Goal: Task Accomplishment & Management: Complete application form

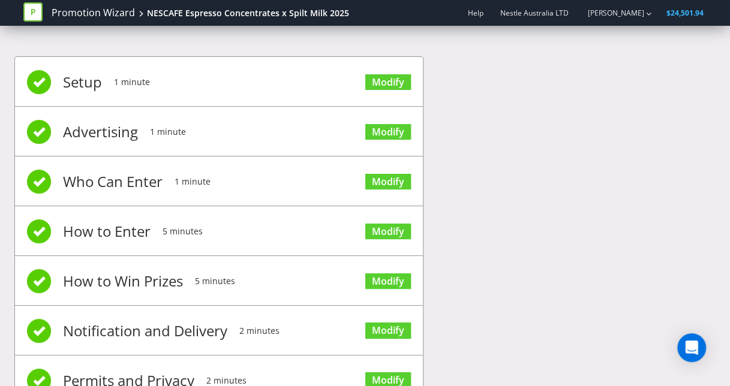
scroll to position [94, 0]
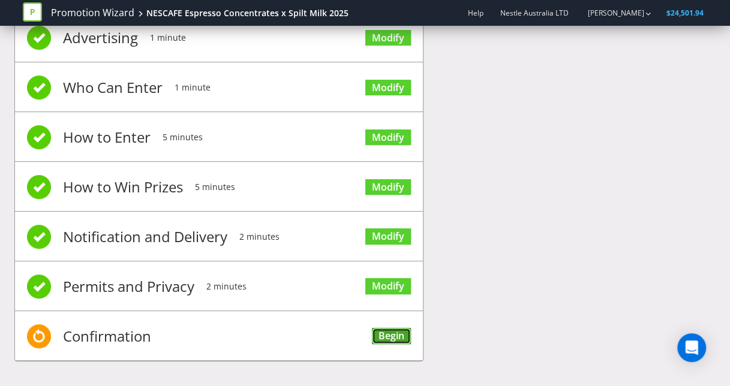
click at [384, 328] on link "Begin" at bounding box center [391, 336] width 39 height 16
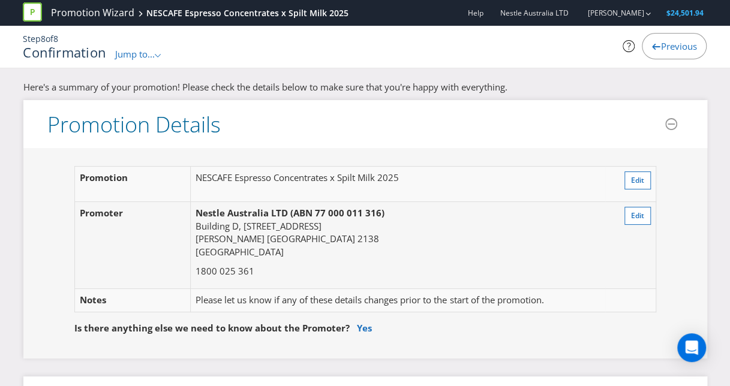
click at [670, 44] on span "Previous" at bounding box center [679, 46] width 36 height 12
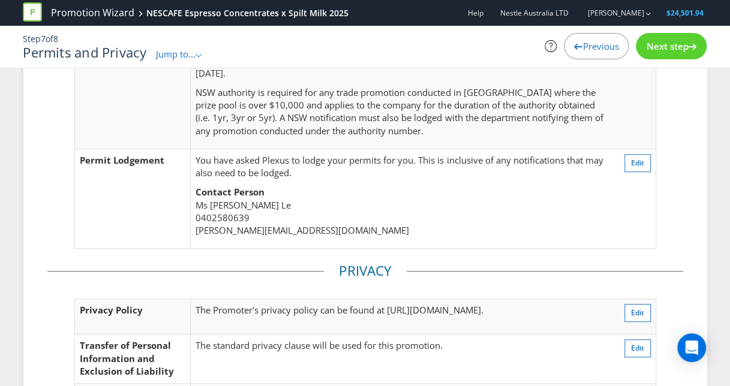
scroll to position [445, 0]
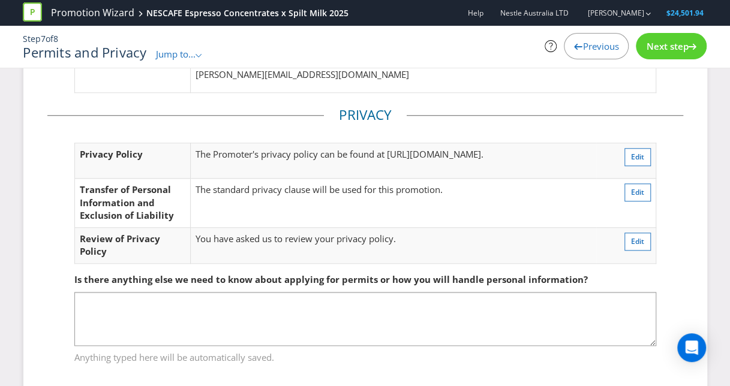
click at [676, 50] on span "Next step" at bounding box center [667, 46] width 42 height 12
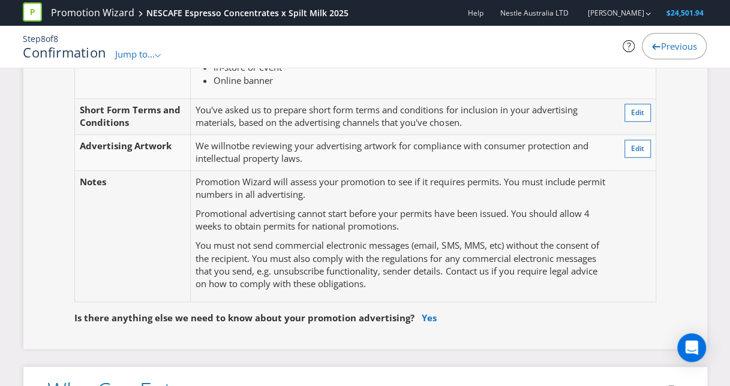
click at [659, 39] on div "Previous" at bounding box center [674, 46] width 65 height 26
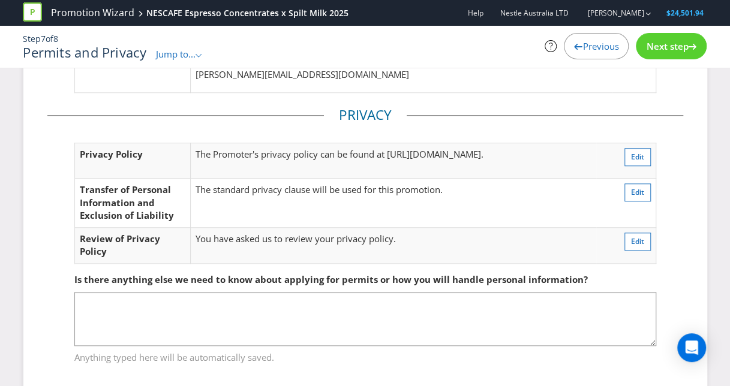
click at [585, 48] on span "Previous" at bounding box center [601, 46] width 36 height 12
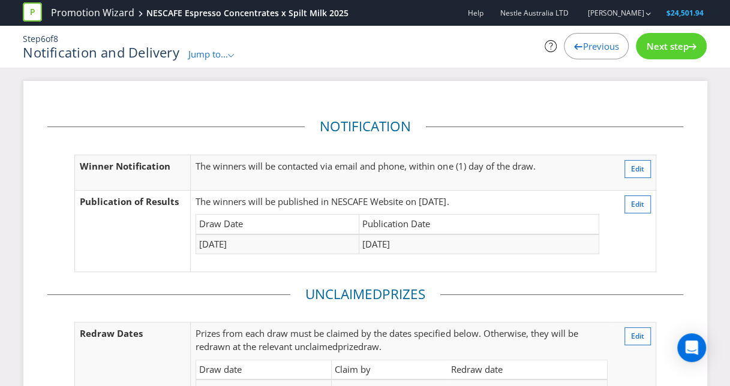
click at [594, 44] on span "Previous" at bounding box center [601, 46] width 36 height 12
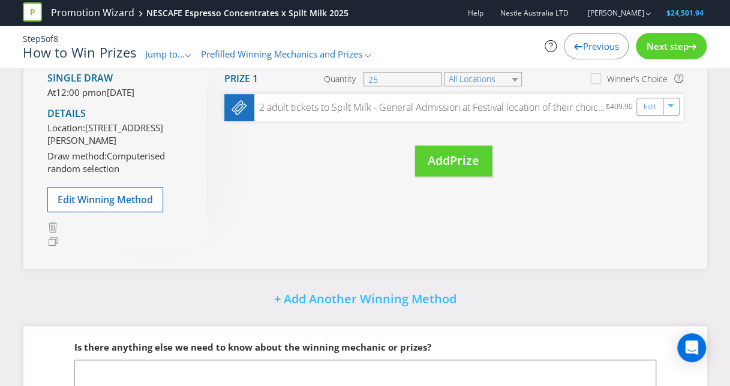
scroll to position [239, 0]
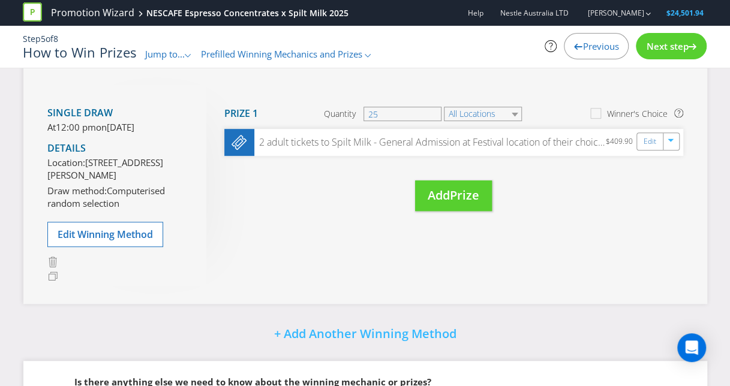
click at [586, 52] on div "Previous" at bounding box center [596, 46] width 65 height 26
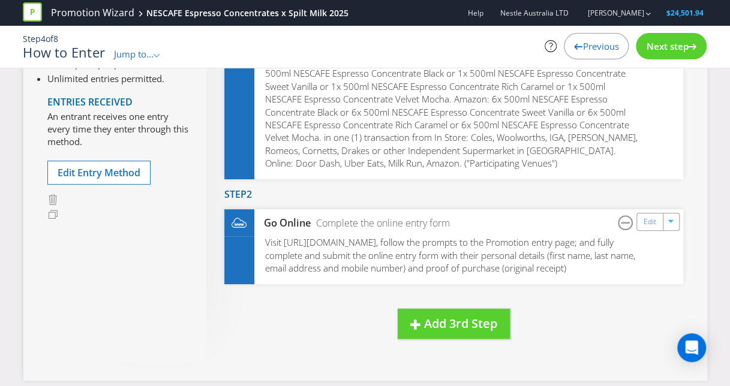
scroll to position [177, 0]
click at [668, 48] on span "Next step" at bounding box center [667, 46] width 42 height 12
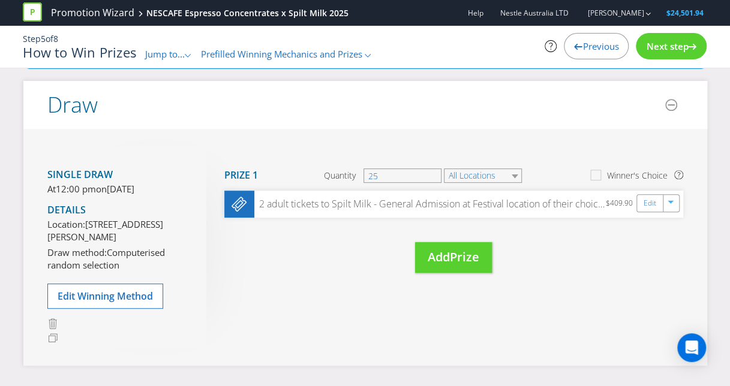
click at [655, 49] on span "Next step" at bounding box center [667, 46] width 42 height 12
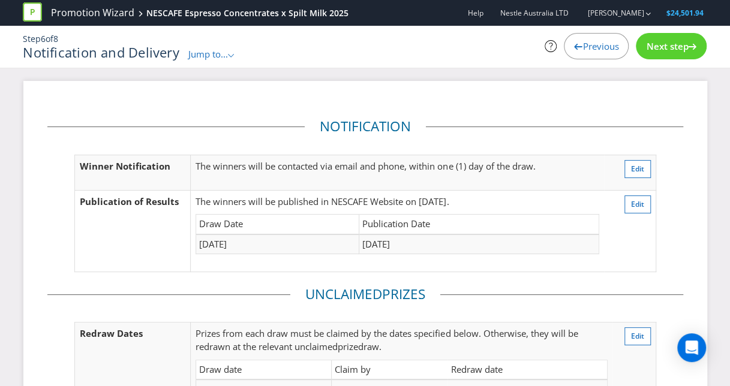
click at [656, 45] on span "Next step" at bounding box center [667, 46] width 42 height 12
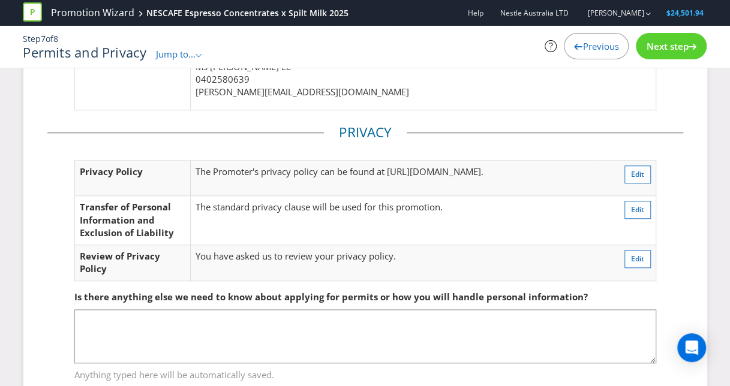
scroll to position [464, 0]
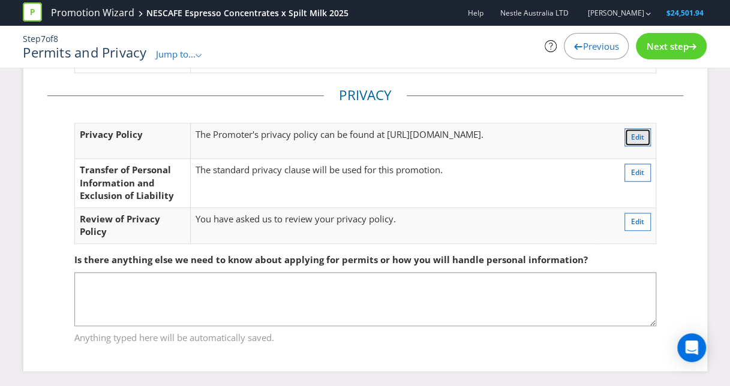
click at [635, 133] on span "Edit" at bounding box center [637, 137] width 13 height 10
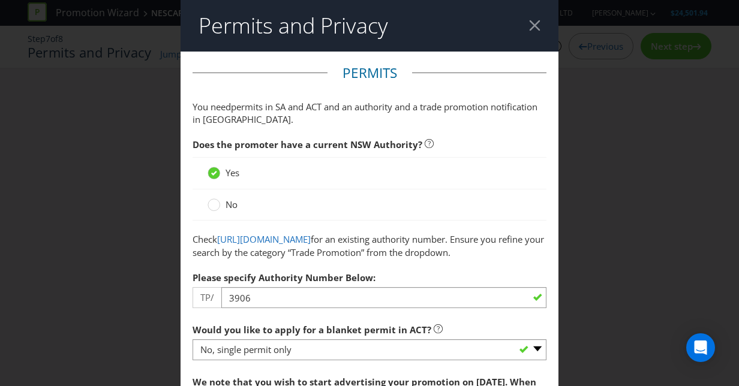
scroll to position [1710, 0]
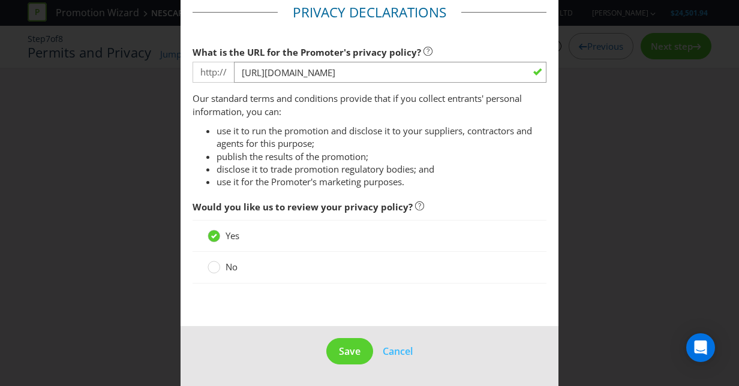
click at [226, 271] on span "No" at bounding box center [232, 267] width 12 height 12
click at [0, 0] on input "No" at bounding box center [0, 0] width 0 height 0
click at [353, 350] on span "Save" at bounding box center [350, 351] width 22 height 13
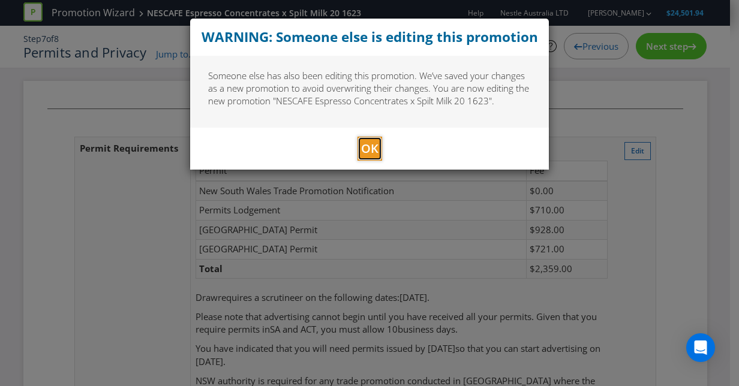
click at [371, 154] on span "OK" at bounding box center [369, 148] width 17 height 16
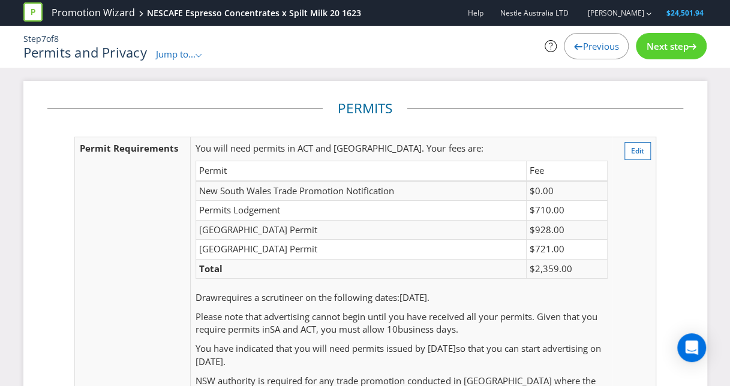
click at [173, 52] on span "Jump to..." at bounding box center [176, 54] width 40 height 12
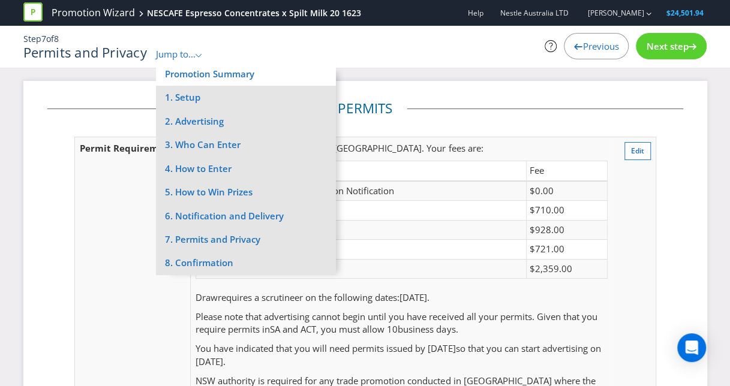
click at [209, 83] on li "Promotion Summary" at bounding box center [246, 73] width 180 height 23
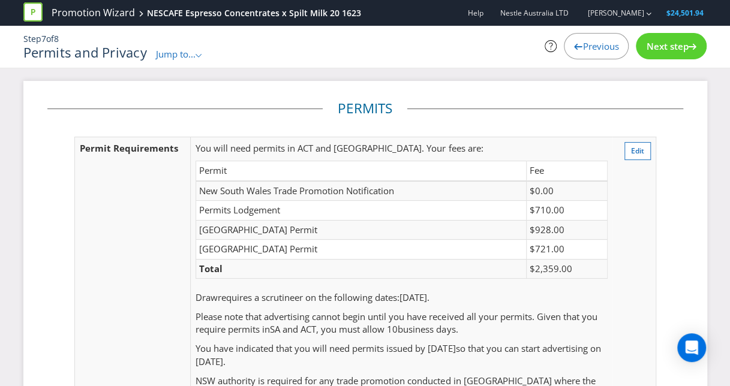
click at [179, 55] on span "Jump to..." at bounding box center [176, 54] width 40 height 12
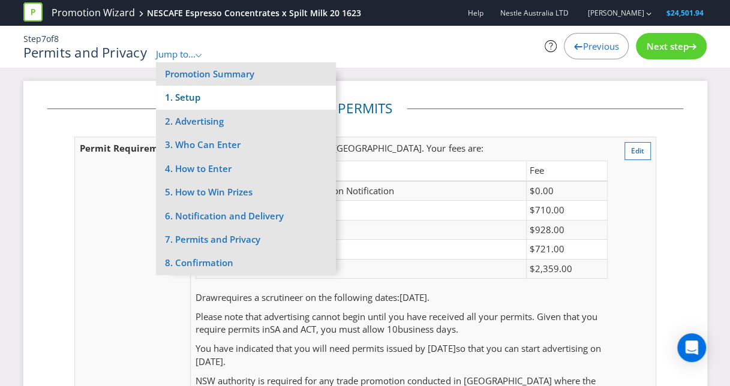
click at [197, 97] on li "1. Setup" at bounding box center [246, 97] width 180 height 23
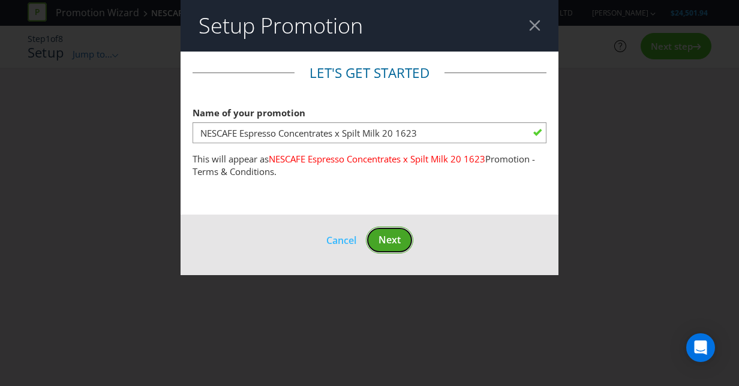
click at [392, 242] on span "Next" at bounding box center [390, 239] width 22 height 13
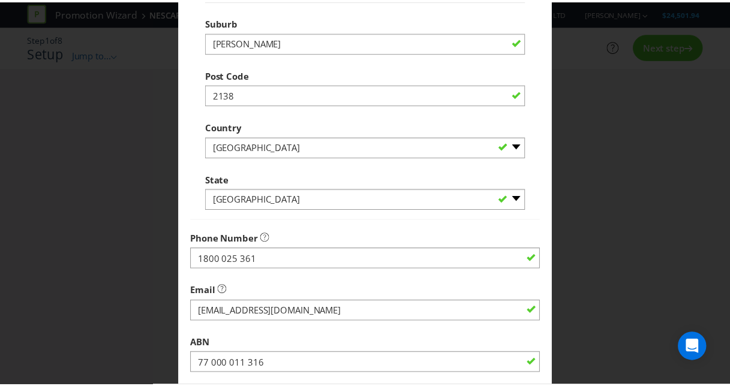
scroll to position [396, 0]
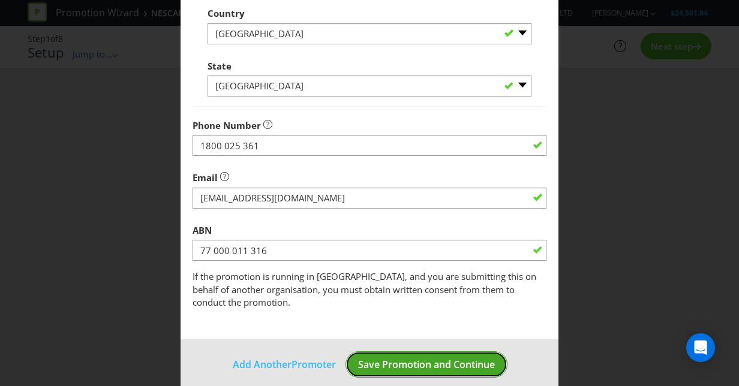
click at [440, 358] on span "Save Promotion and Continue" at bounding box center [426, 364] width 137 height 13
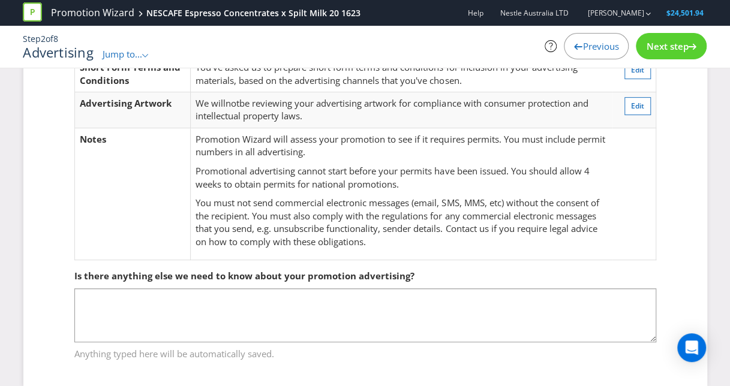
scroll to position [198, 0]
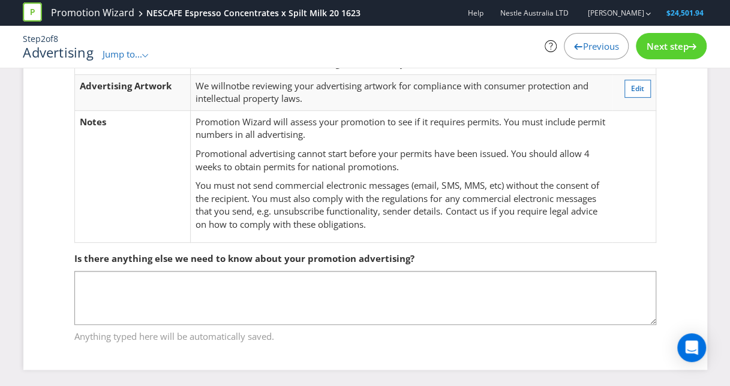
click at [673, 48] on span "Next step" at bounding box center [667, 46] width 42 height 12
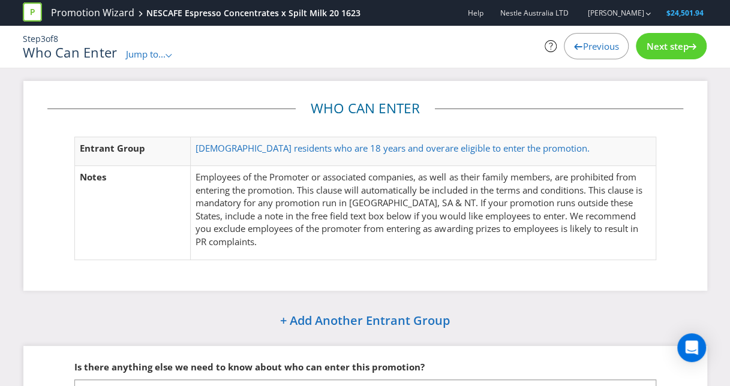
click at [659, 40] on span "Next step" at bounding box center [667, 46] width 42 height 12
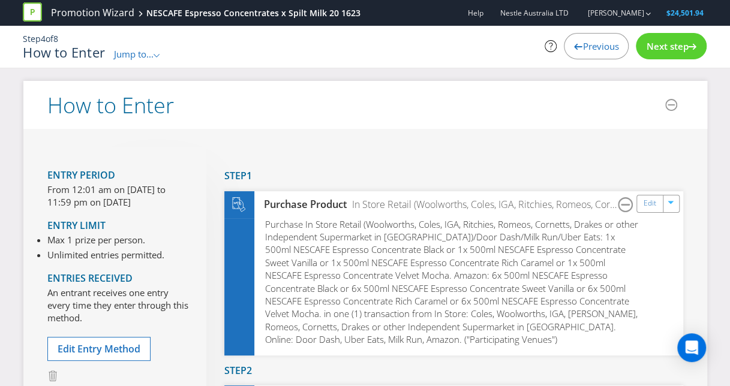
click at [598, 42] on span "Previous" at bounding box center [601, 46] width 36 height 12
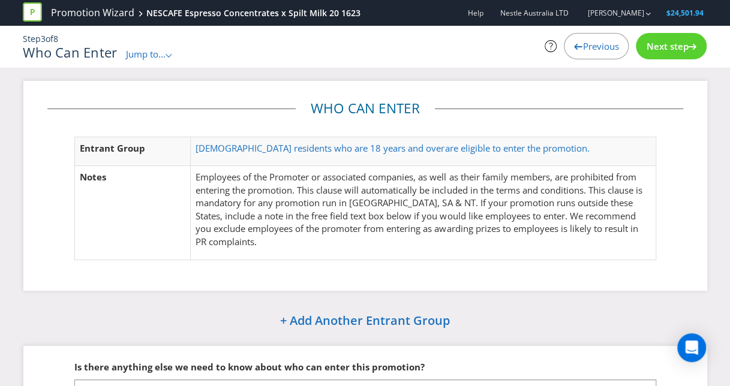
scroll to position [109, 0]
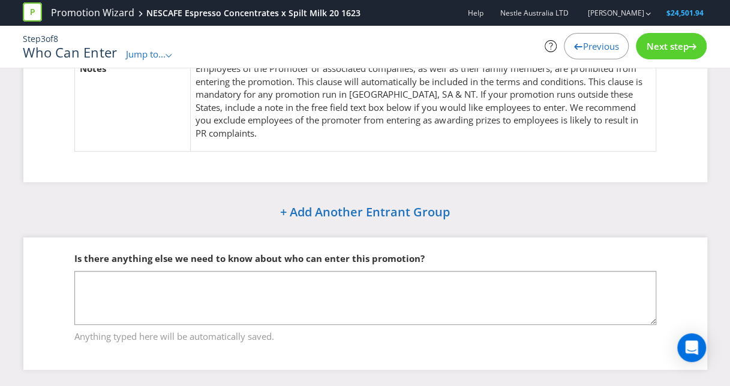
click at [682, 44] on span "Next step" at bounding box center [667, 46] width 42 height 12
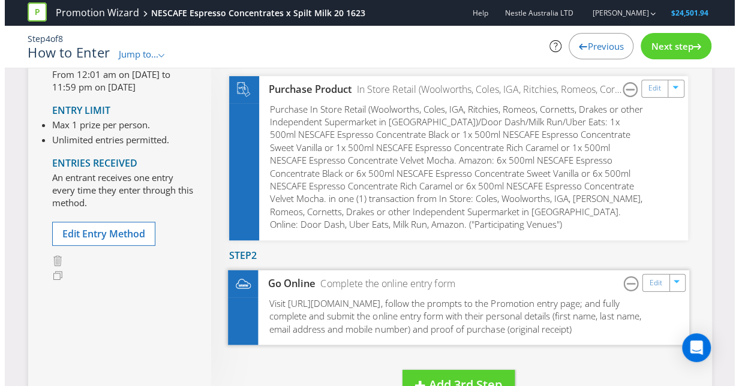
scroll to position [115, 0]
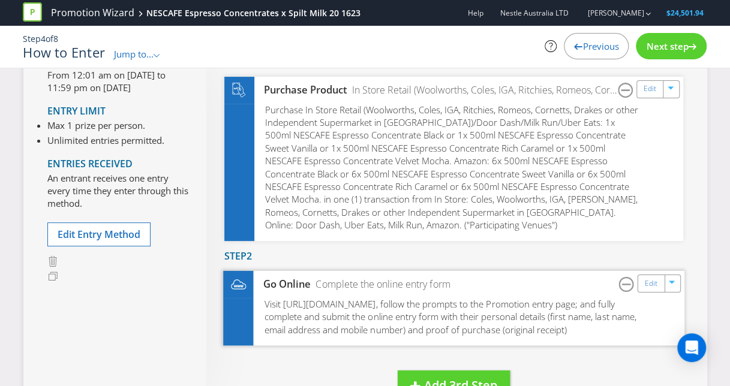
click at [539, 301] on span "Visit [URL][DOMAIN_NAME], follow the prompts to the Promotion entry page; and f…" at bounding box center [450, 317] width 372 height 38
click at [650, 280] on link "Edit" at bounding box center [650, 284] width 13 height 14
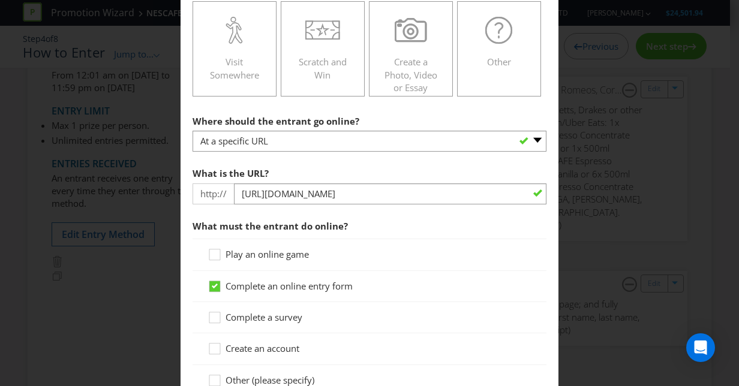
scroll to position [424, 0]
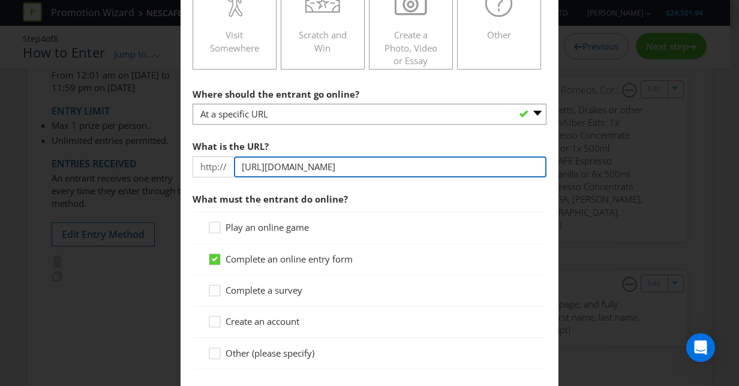
click at [413, 164] on input "[URL][DOMAIN_NAME]" at bounding box center [390, 167] width 313 height 21
click at [402, 160] on input "[URL][DOMAIN_NAME]" at bounding box center [390, 167] width 313 height 21
paste input "/egift-card-independents-promotion"
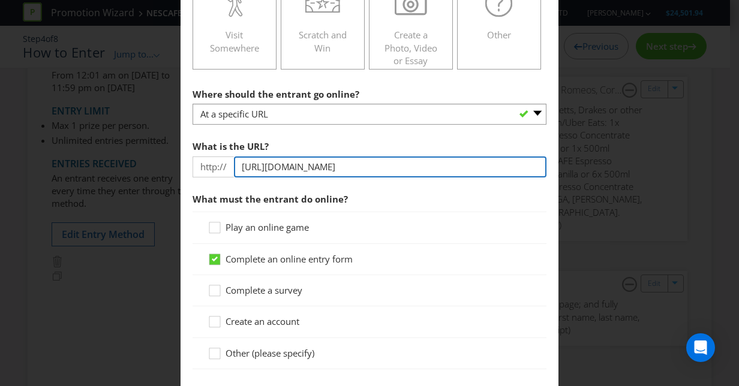
scroll to position [0, 42]
click at [366, 166] on input "[URL][DOMAIN_NAME]" at bounding box center [390, 167] width 313 height 21
click at [385, 164] on input "[URL][DOMAIN_NAME]" at bounding box center [390, 167] width 313 height 21
drag, startPoint x: 439, startPoint y: 166, endPoint x: 467, endPoint y: 165, distance: 28.8
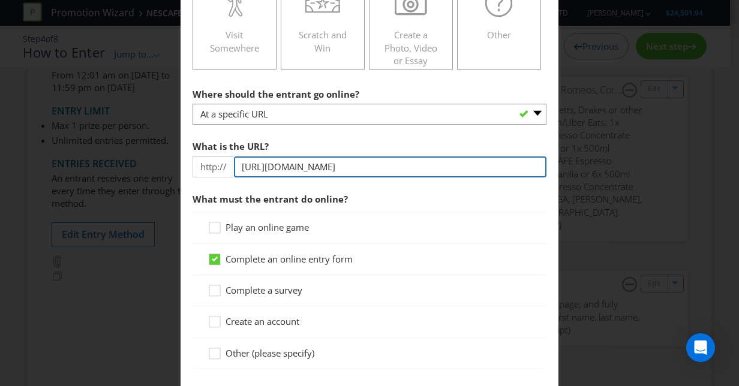
click at [467, 165] on input "[URL][DOMAIN_NAME]" at bounding box center [390, 167] width 313 height 21
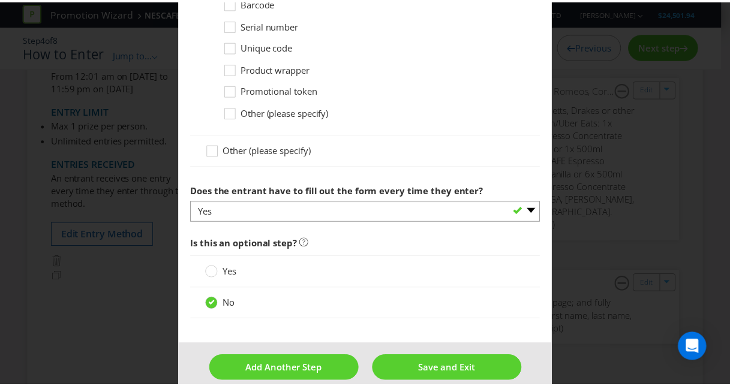
scroll to position [1232, 0]
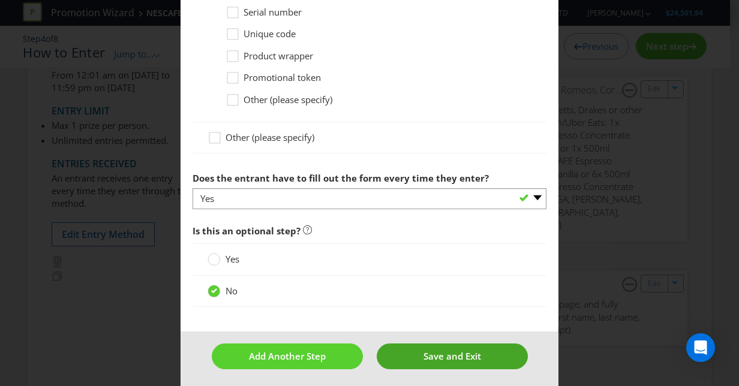
type input "[URL][DOMAIN_NAME]"
click at [408, 348] on button "Save and Exit" at bounding box center [452, 357] width 151 height 26
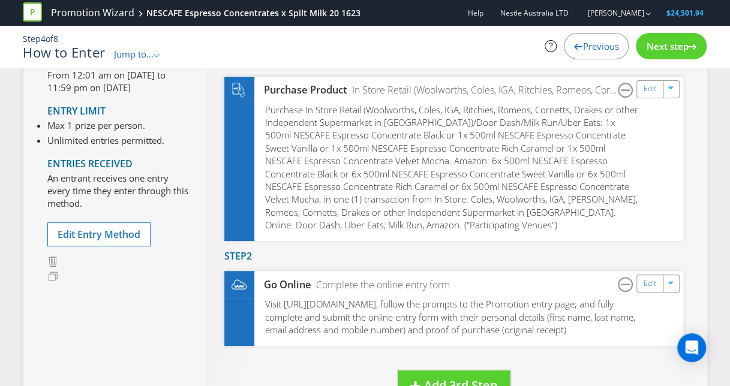
click at [698, 122] on div "Entry Period From 12:01 am on [DATE] to 11:59 pm on [DATE] Entry Limit Max 1 pr…" at bounding box center [365, 228] width 684 height 428
click at [673, 46] on span "Next step" at bounding box center [667, 46] width 42 height 12
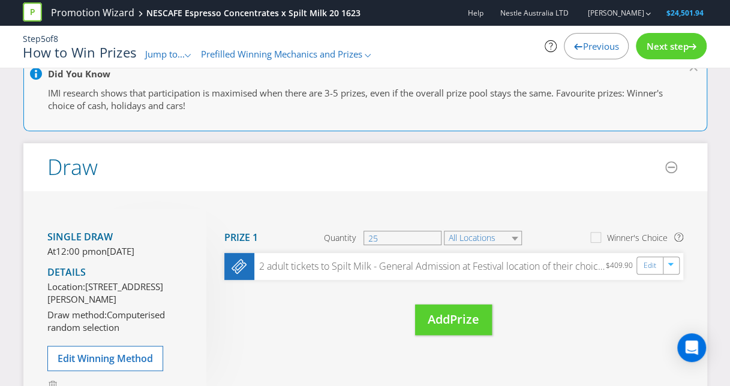
click at [680, 46] on span "Next step" at bounding box center [667, 46] width 42 height 12
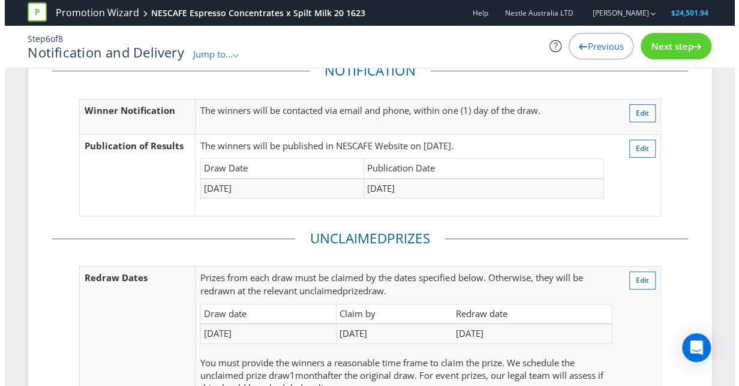
scroll to position [55, 0]
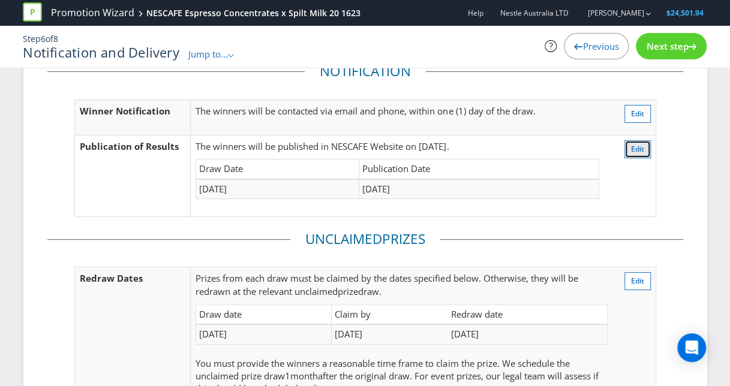
click at [646, 143] on button "Edit" at bounding box center [638, 149] width 26 height 18
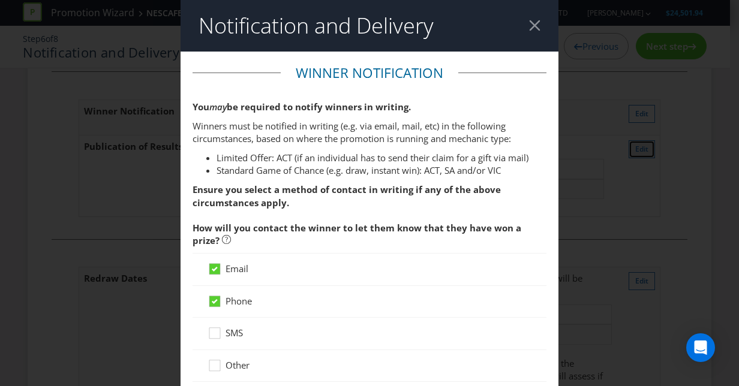
scroll to position [710, 0]
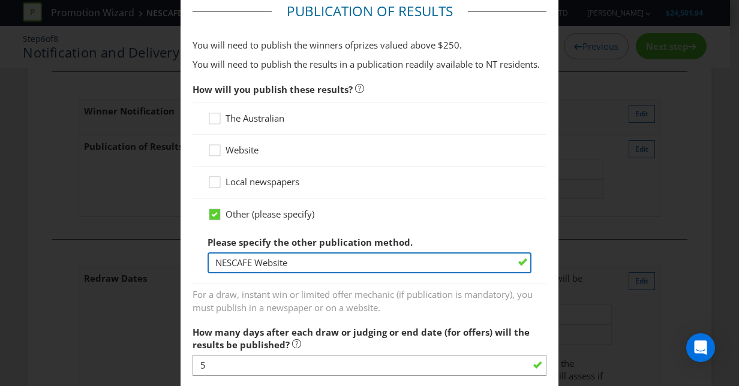
click at [283, 263] on input "NESCAFE Website" at bounding box center [370, 263] width 324 height 21
paste input "[DOMAIN_NAME][URL]"
type input "[DOMAIN_NAME][URL]"
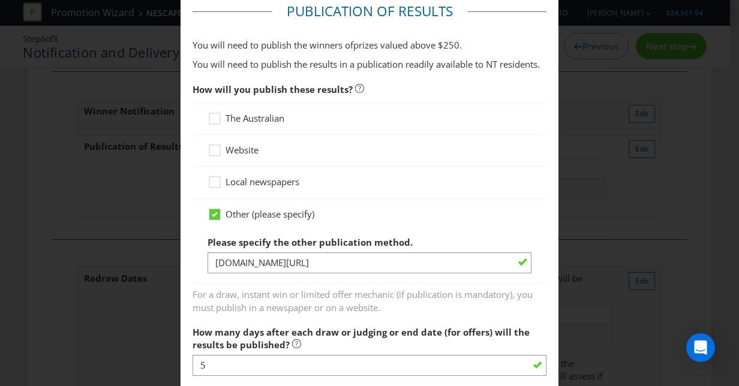
click at [323, 284] on span "For a draw, instant win or limited offer mechanic (if publication is mandatory)…" at bounding box center [370, 299] width 354 height 30
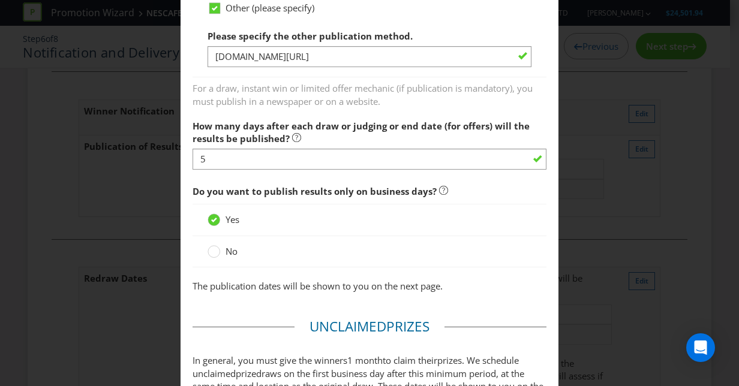
scroll to position [958, 0]
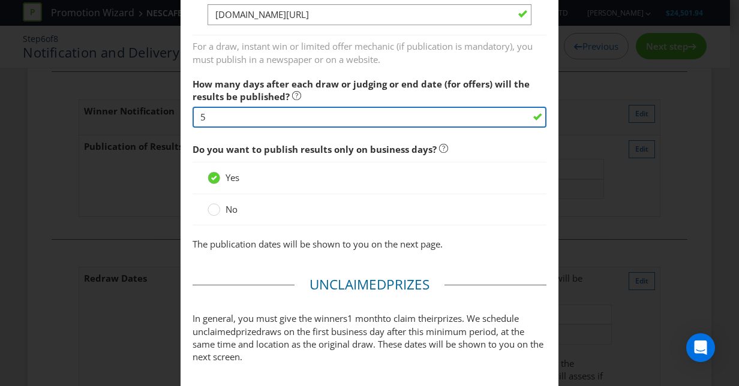
click at [319, 115] on input "5" at bounding box center [370, 117] width 354 height 21
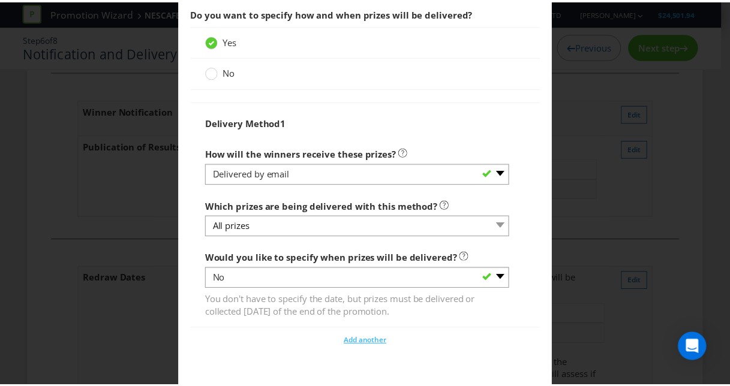
scroll to position [1435, 0]
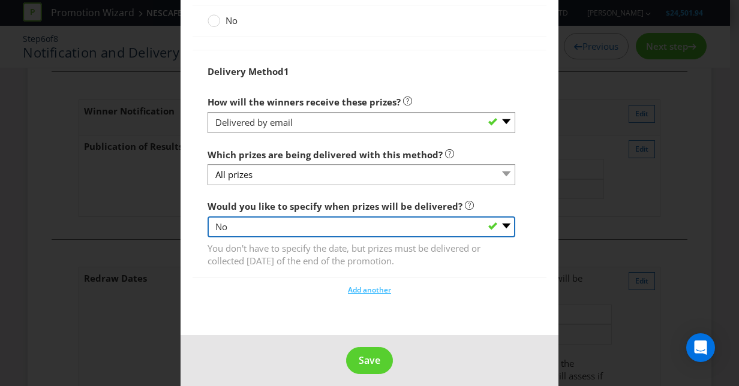
click at [371, 222] on select "-- Please select -- Yes, specific date (please specify) Yes, within a certain p…" at bounding box center [362, 227] width 308 height 21
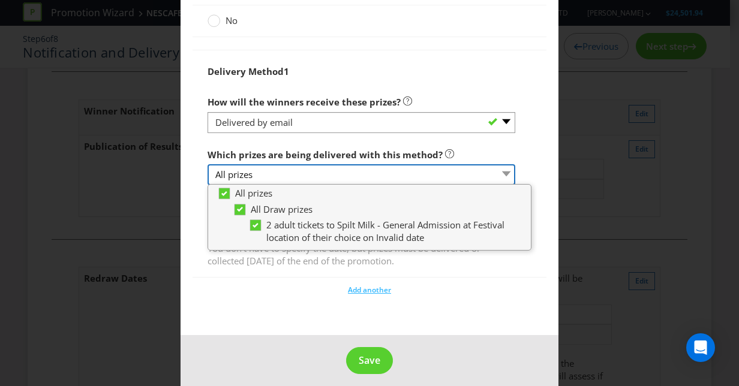
click at [295, 169] on select "All prizes" at bounding box center [362, 174] width 308 height 21
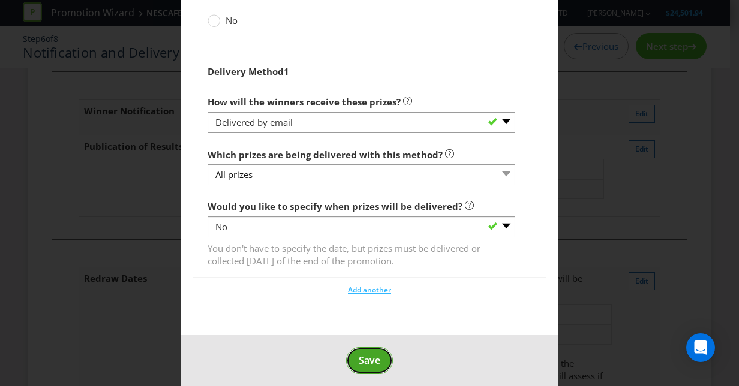
click at [362, 359] on span "Save" at bounding box center [370, 360] width 22 height 13
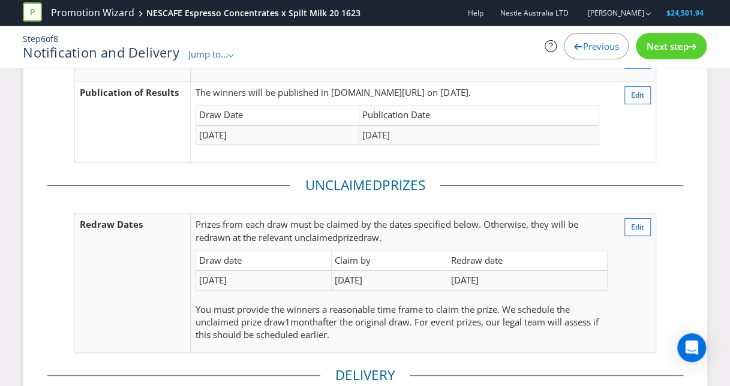
scroll to position [113, 0]
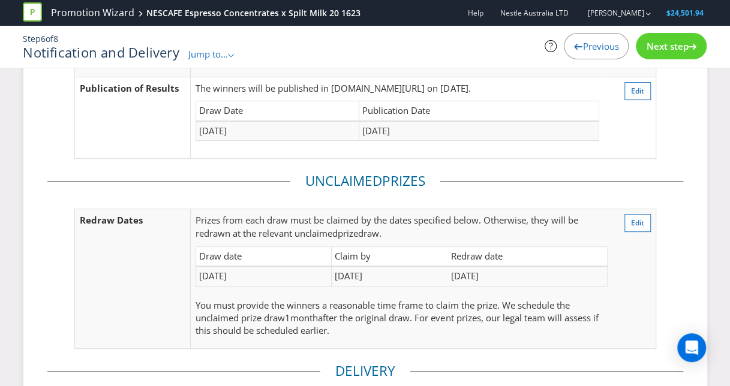
click at [696, 210] on div "Notification Winner Notification The winners will be contacted via email and ph…" at bounding box center [365, 265] width 684 height 595
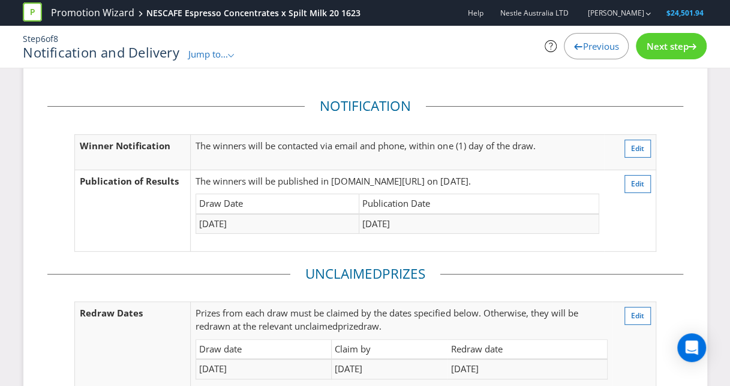
scroll to position [19, 0]
click at [663, 45] on span "Next step" at bounding box center [667, 46] width 42 height 12
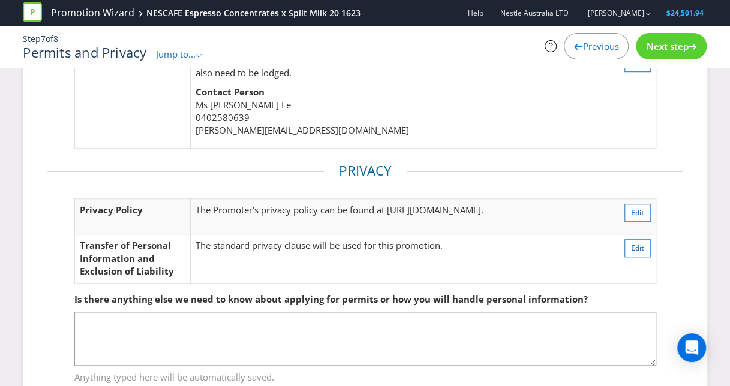
scroll to position [414, 0]
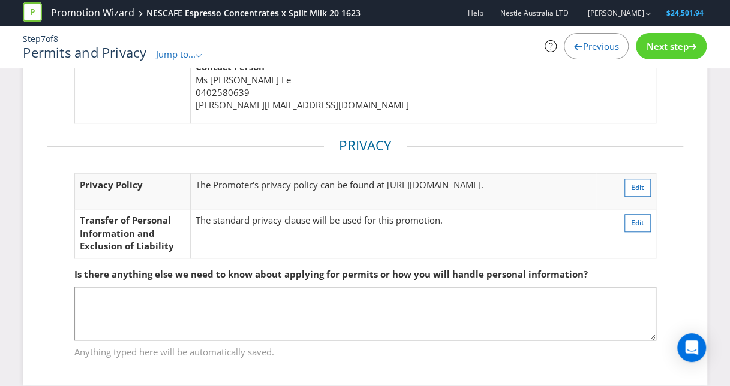
click at [419, 236] on td "The standard privacy clause will be used for this promotion." at bounding box center [394, 233] width 406 height 49
click at [665, 47] on span "Next step" at bounding box center [667, 46] width 42 height 12
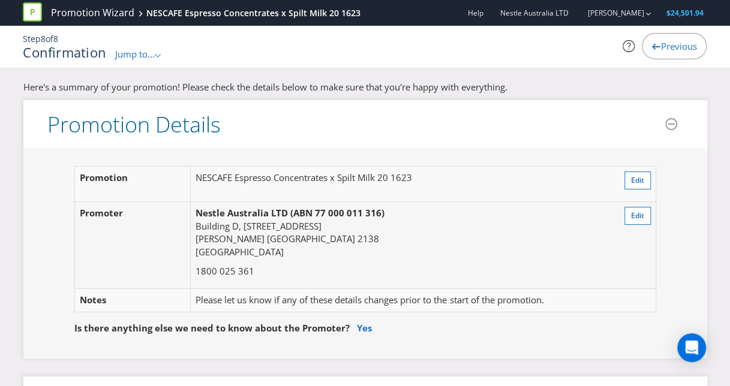
click at [151, 56] on span "Jump to..." at bounding box center [135, 54] width 40 height 12
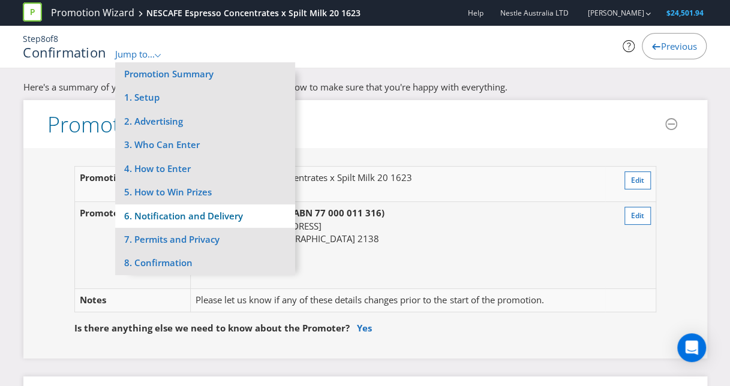
click at [220, 216] on li "6. Notification and Delivery" at bounding box center [205, 216] width 180 height 23
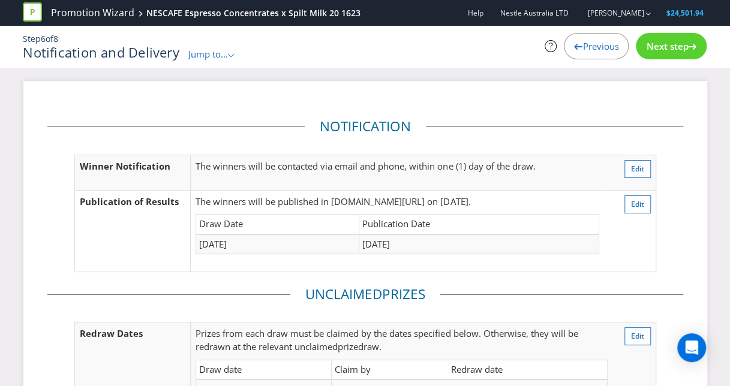
scroll to position [304, 0]
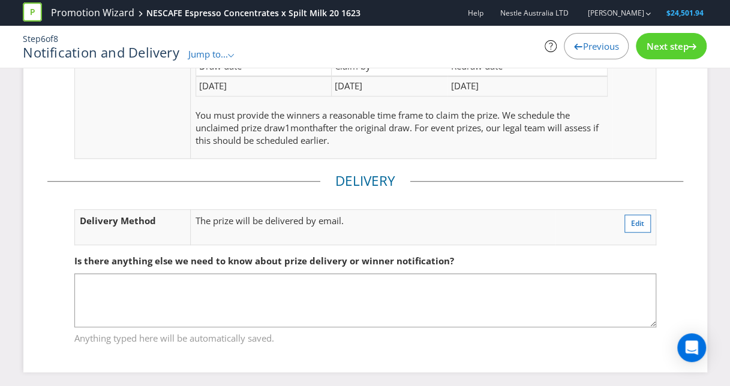
click at [712, 204] on div "Notification Winner Notification The winners will be contacted via email and ph…" at bounding box center [365, 83] width 702 height 613
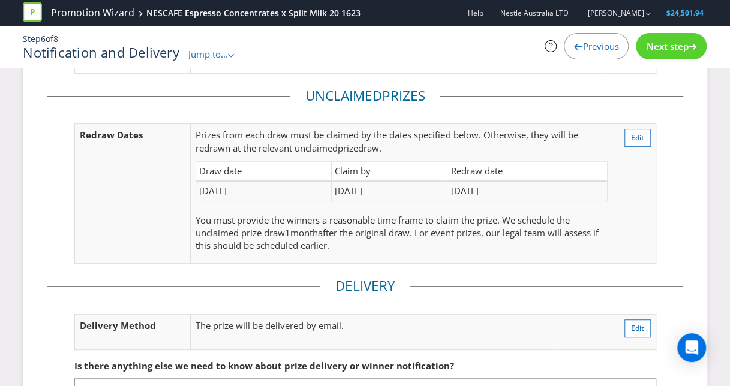
scroll to position [198, 0]
click at [673, 45] on span "Next step" at bounding box center [667, 46] width 42 height 12
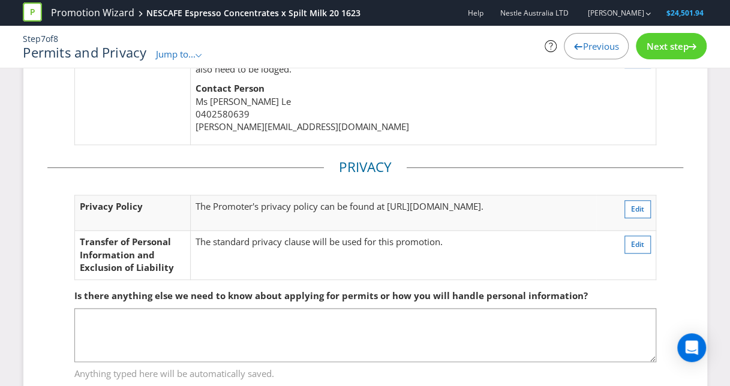
scroll to position [428, 0]
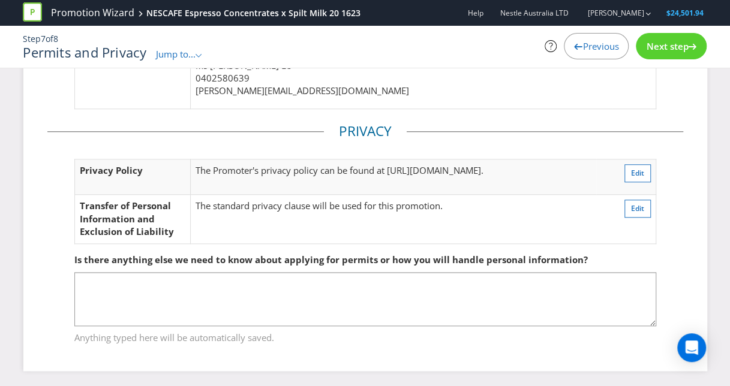
click at [672, 43] on span "Next step" at bounding box center [667, 46] width 42 height 12
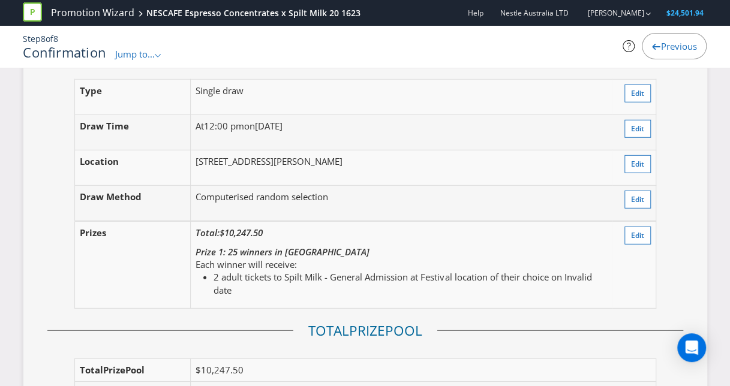
scroll to position [1528, 0]
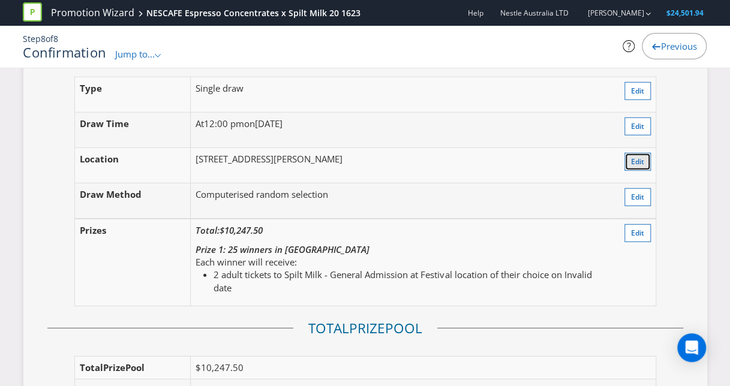
click at [633, 165] on span "Edit" at bounding box center [637, 162] width 13 height 10
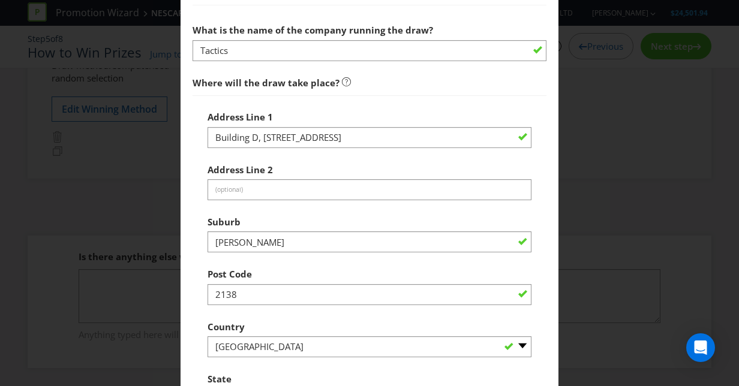
scroll to position [684, 0]
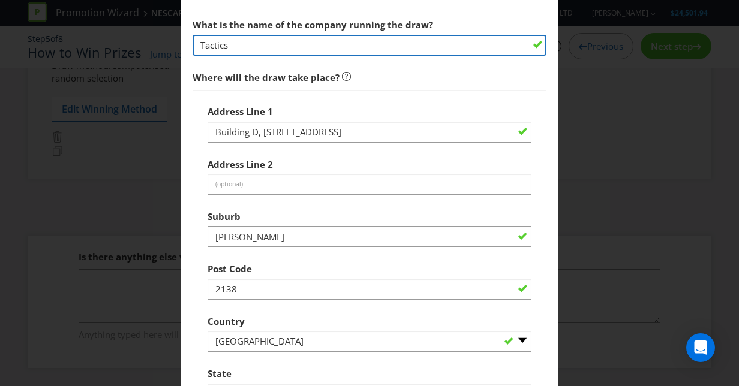
click at [263, 46] on input "Tactics" at bounding box center [370, 45] width 354 height 21
paste input "Marketing Support"
type input "Tactics Marketing Support"
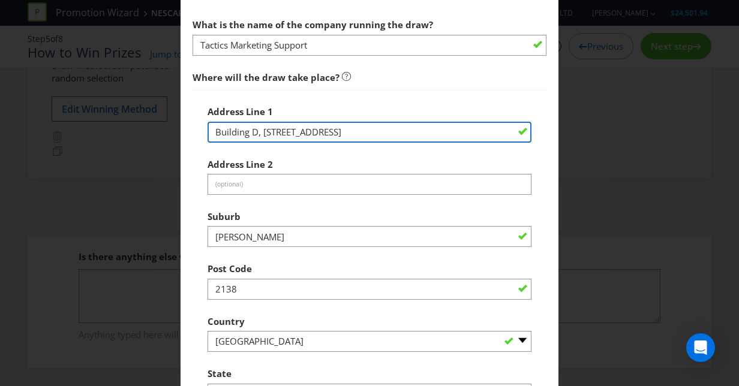
click at [302, 129] on input "Building D, [STREET_ADDRESS]" at bounding box center [370, 132] width 324 height 21
paste input "[STREET_ADDRESS][PERSON_NAME]"
click at [397, 128] on input "[STREET_ADDRESS][PERSON_NAME]" at bounding box center [370, 132] width 324 height 21
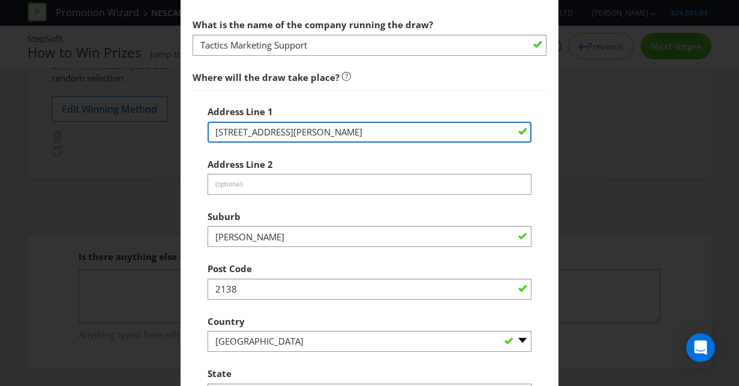
click at [397, 128] on input "[STREET_ADDRESS][PERSON_NAME]" at bounding box center [370, 132] width 324 height 21
type input "[STREET_ADDRESS][PERSON_NAME]"
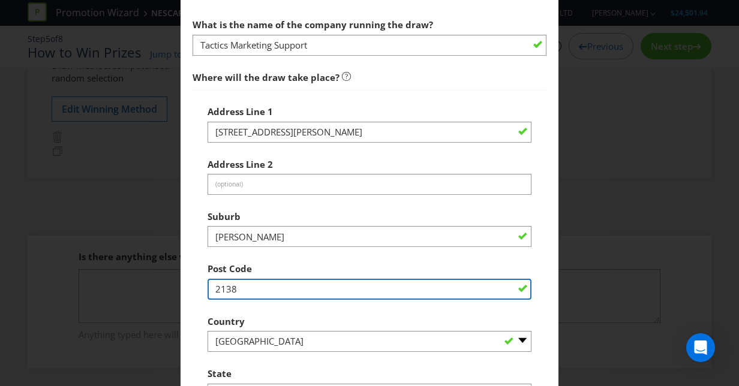
click at [246, 290] on input "2138" at bounding box center [370, 289] width 324 height 21
paste input "086"
type input "2086"
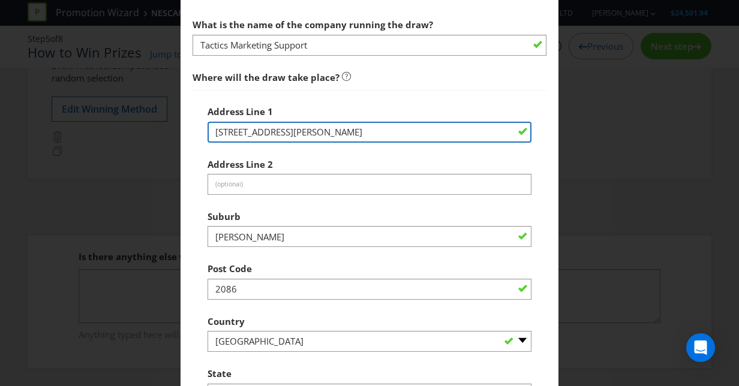
drag, startPoint x: 361, startPoint y: 127, endPoint x: 301, endPoint y: 124, distance: 60.1
click at [301, 124] on input "[STREET_ADDRESS][PERSON_NAME]" at bounding box center [370, 132] width 324 height 21
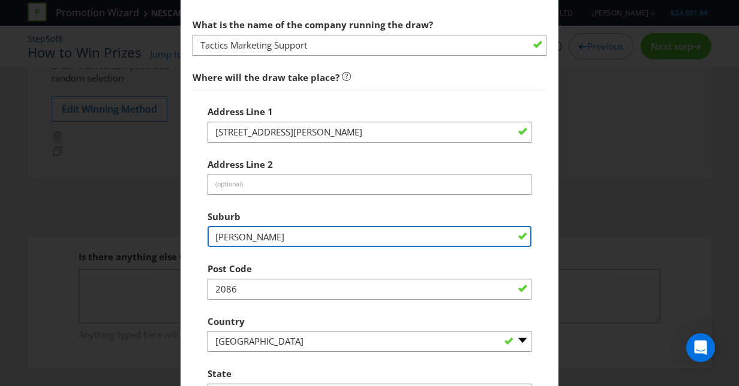
click at [229, 236] on input "[PERSON_NAME]" at bounding box center [370, 236] width 324 height 21
paste input "Frenchs Forest"
type input "Frenchs Forest"
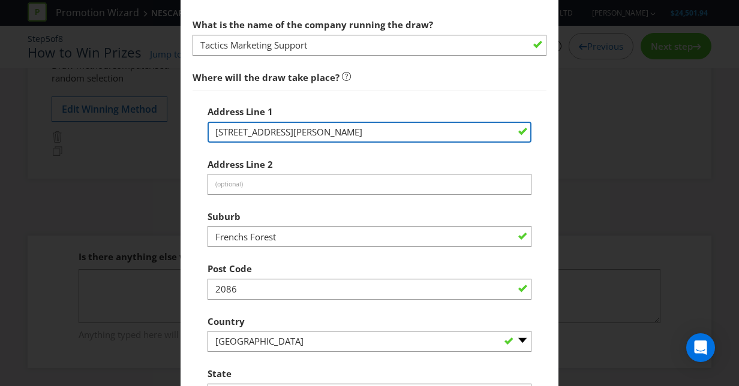
drag, startPoint x: 296, startPoint y: 130, endPoint x: 451, endPoint y: 131, distance: 154.8
click at [451, 131] on input "[STREET_ADDRESS][PERSON_NAME]" at bounding box center [370, 132] width 324 height 21
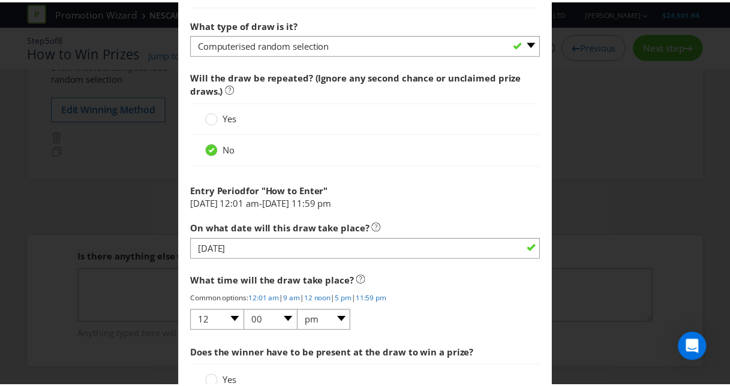
scroll to position [1218, 0]
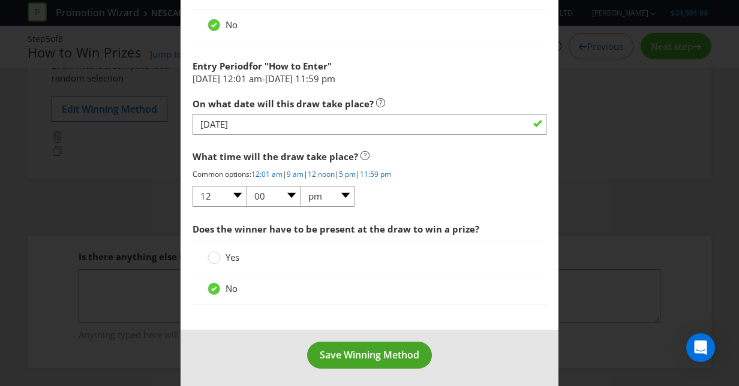
type input "[STREET_ADDRESS][PERSON_NAME]"
click at [373, 356] on span "Save Winning Method" at bounding box center [370, 355] width 100 height 13
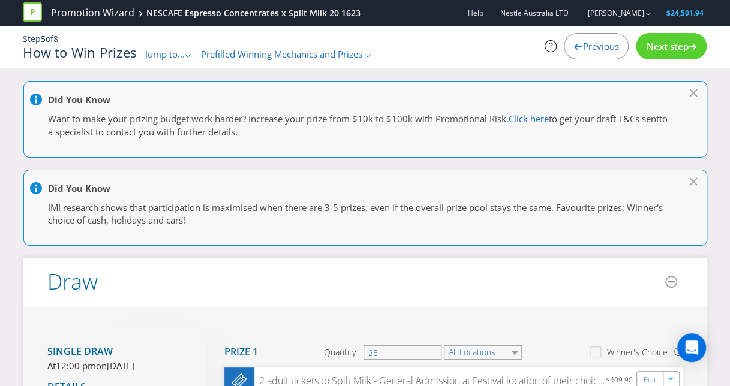
click at [685, 46] on span "Next step" at bounding box center [667, 46] width 42 height 12
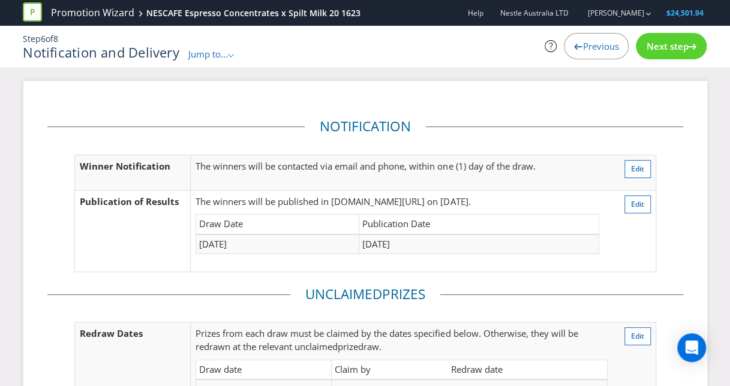
click at [685, 47] on span "Next step" at bounding box center [667, 46] width 42 height 12
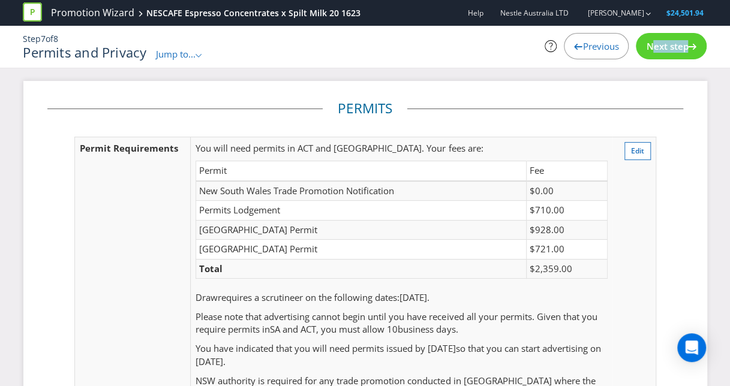
click at [685, 47] on span "Next step" at bounding box center [667, 46] width 42 height 12
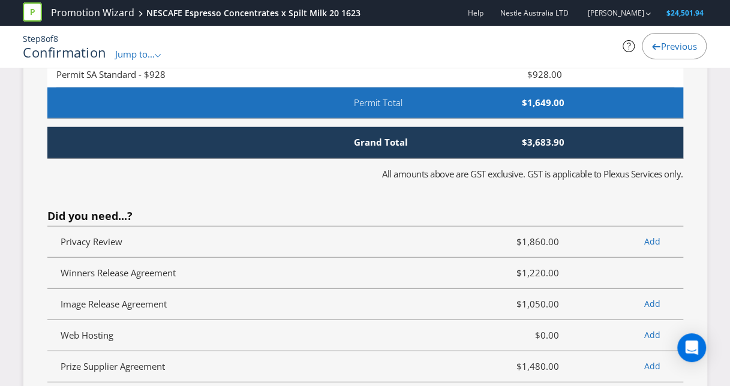
scroll to position [3493, 0]
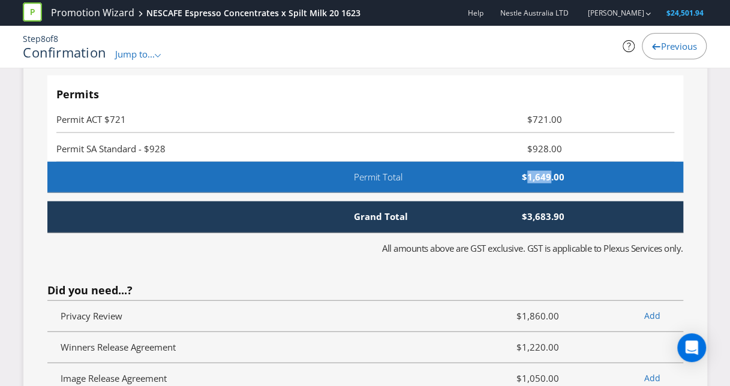
drag, startPoint x: 530, startPoint y: 176, endPoint x: 551, endPoint y: 177, distance: 21.0
click at [551, 177] on span "$1,649.00" at bounding box center [505, 177] width 137 height 13
copy span "1,649"
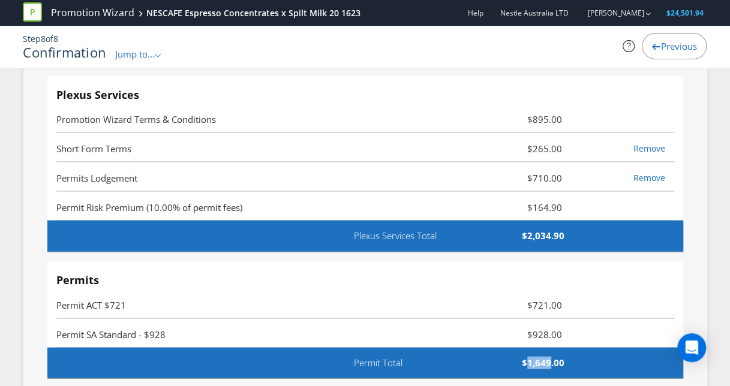
scroll to position [3306, 0]
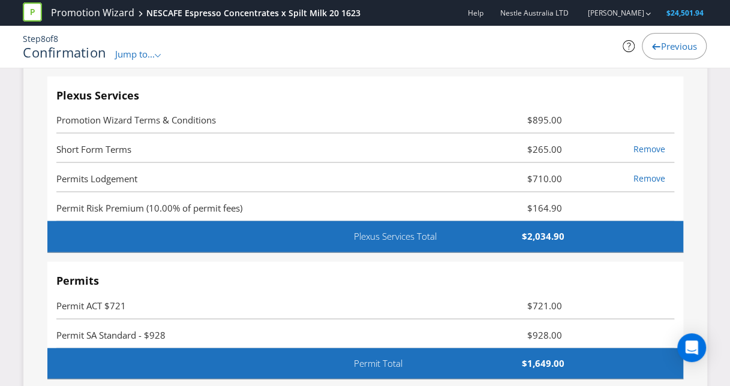
click at [356, 292] on li "Permit ACT $721 $721.00" at bounding box center [365, 304] width 618 height 29
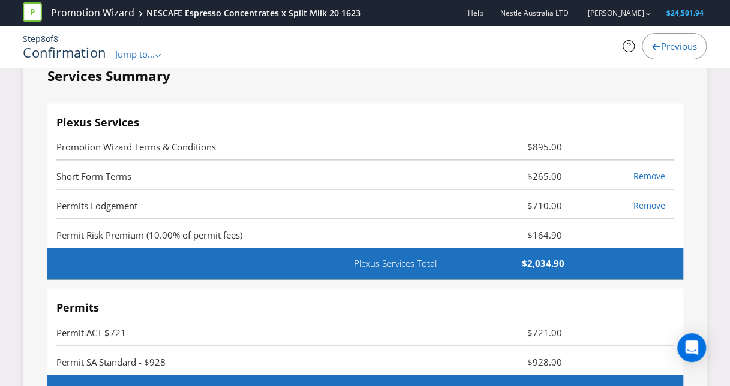
scroll to position [3279, 0]
